Goal: Information Seeking & Learning: Understand process/instructions

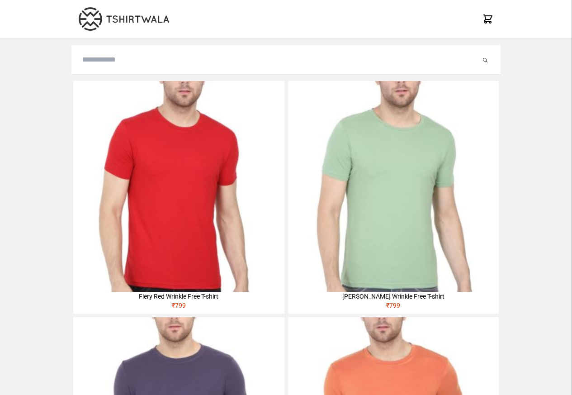
click at [94, 137] on img at bounding box center [178, 186] width 211 height 211
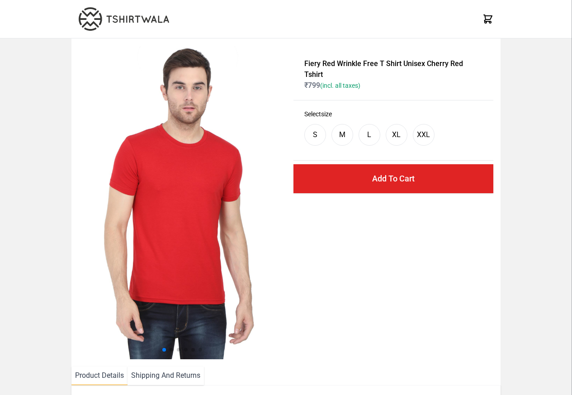
click at [161, 377] on li "Shipping And Returns" at bounding box center [166, 375] width 76 height 19
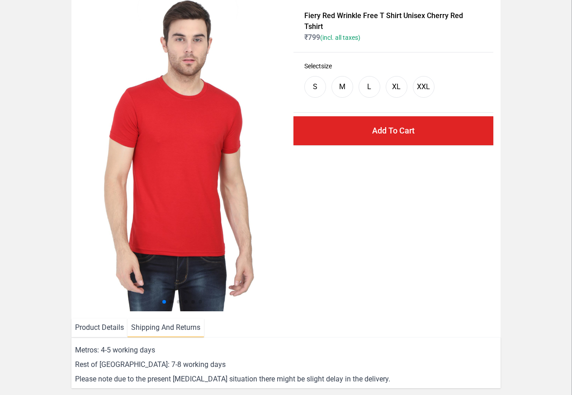
scroll to position [164, 0]
